Goal: Find specific page/section: Find specific page/section

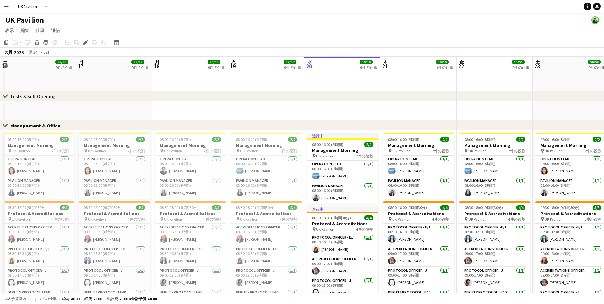
scroll to position [0, 172]
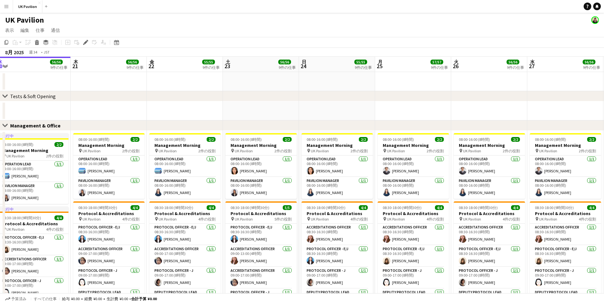
drag, startPoint x: 78, startPoint y: 61, endPoint x: 22, endPoint y: 64, distance: 56.4
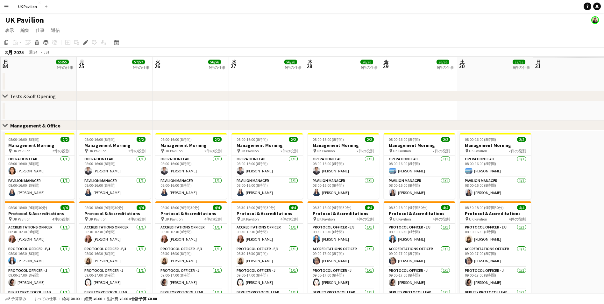
drag, startPoint x: 303, startPoint y: 65, endPoint x: 7, endPoint y: 91, distance: 297.3
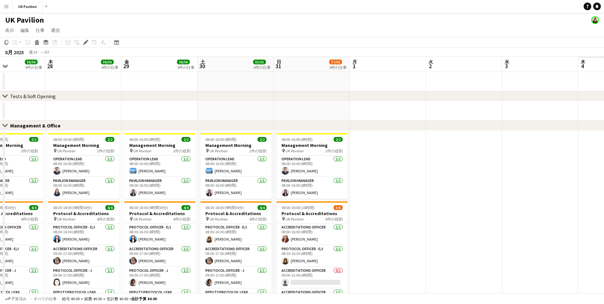
scroll to position [0, 160]
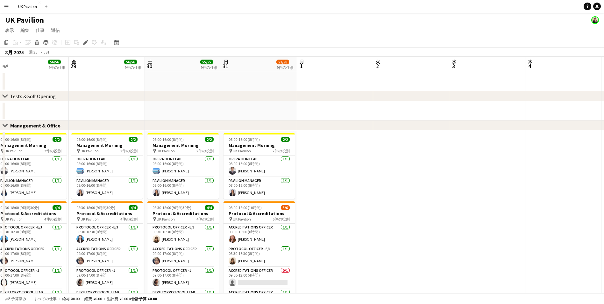
drag, startPoint x: 319, startPoint y: 72, endPoint x: 57, endPoint y: 96, distance: 263.1
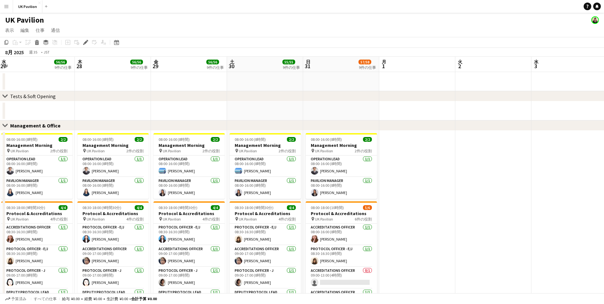
drag, startPoint x: 300, startPoint y: 63, endPoint x: 342, endPoint y: 62, distance: 42.7
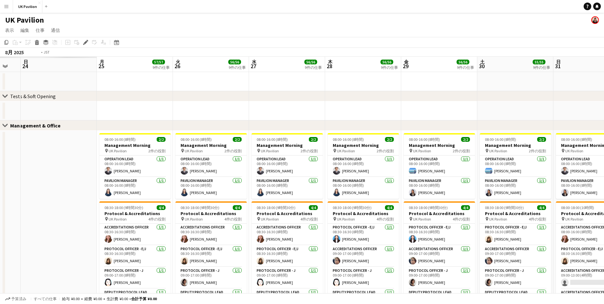
scroll to position [0, 179]
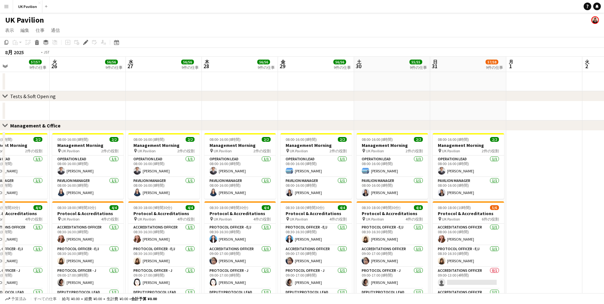
drag, startPoint x: 251, startPoint y: 62, endPoint x: 520, endPoint y: 67, distance: 269.4
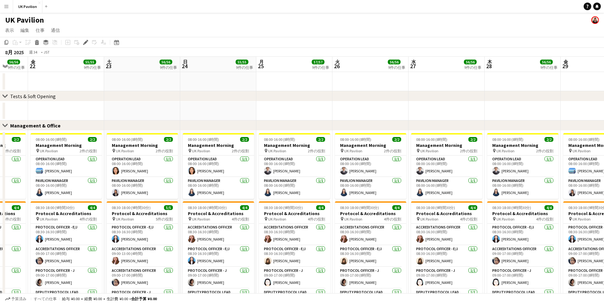
drag, startPoint x: 163, startPoint y: 60, endPoint x: 294, endPoint y: 63, distance: 130.6
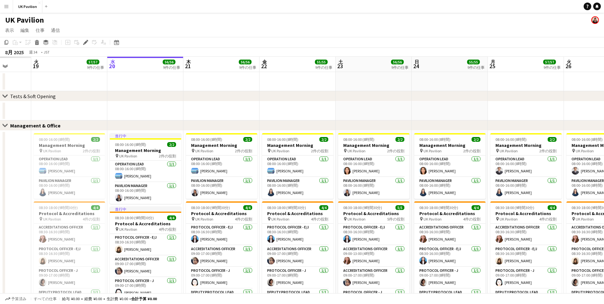
scroll to position [0, 143]
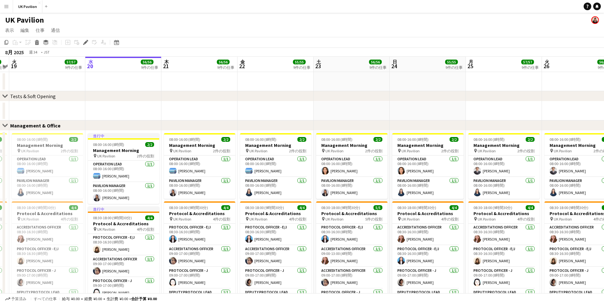
drag, startPoint x: 302, startPoint y: 60, endPoint x: 511, endPoint y: 67, distance: 209.6
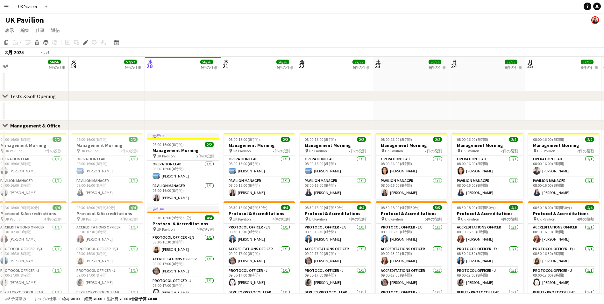
scroll to position [0, 183]
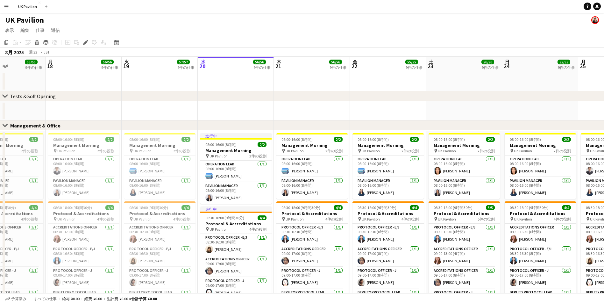
drag, startPoint x: 262, startPoint y: 63, endPoint x: 374, endPoint y: 65, distance: 112.4
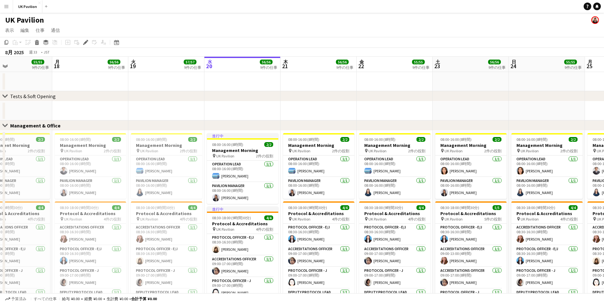
drag, startPoint x: 310, startPoint y: 66, endPoint x: 317, endPoint y: 65, distance: 6.7
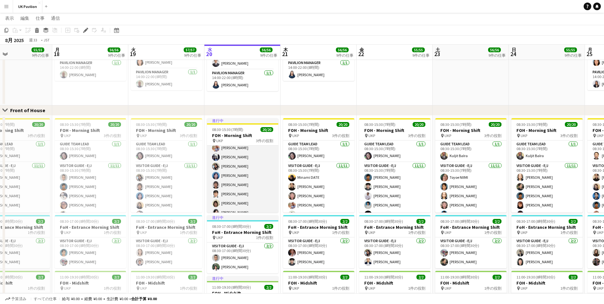
scroll to position [64, 0]
